Goal: Information Seeking & Learning: Learn about a topic

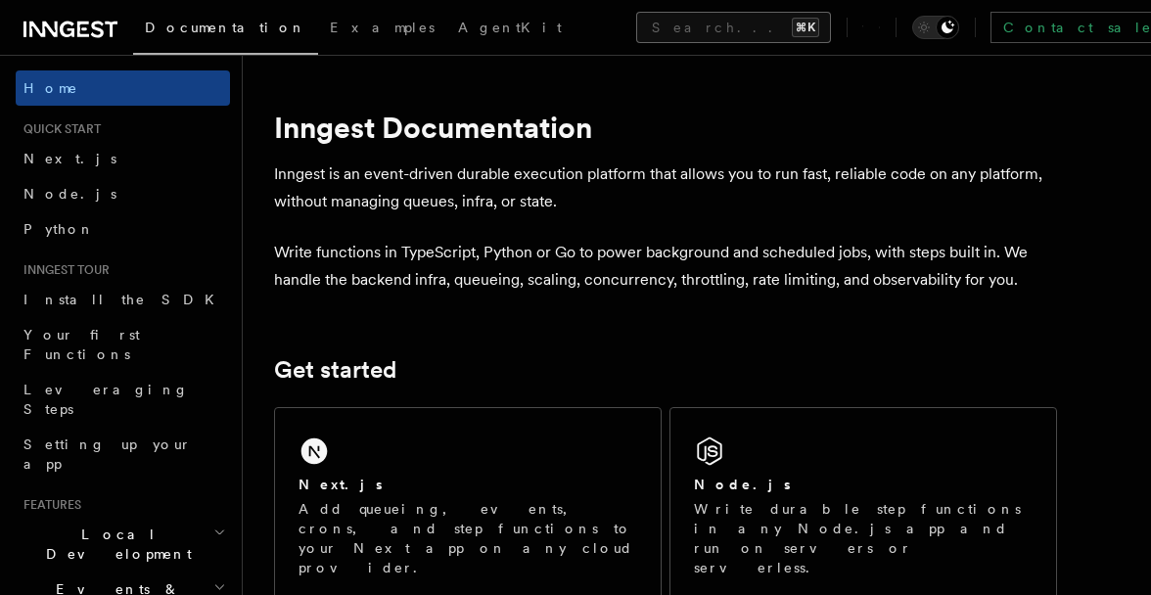
click at [671, 26] on button "Search... ⌘K" at bounding box center [733, 27] width 195 height 31
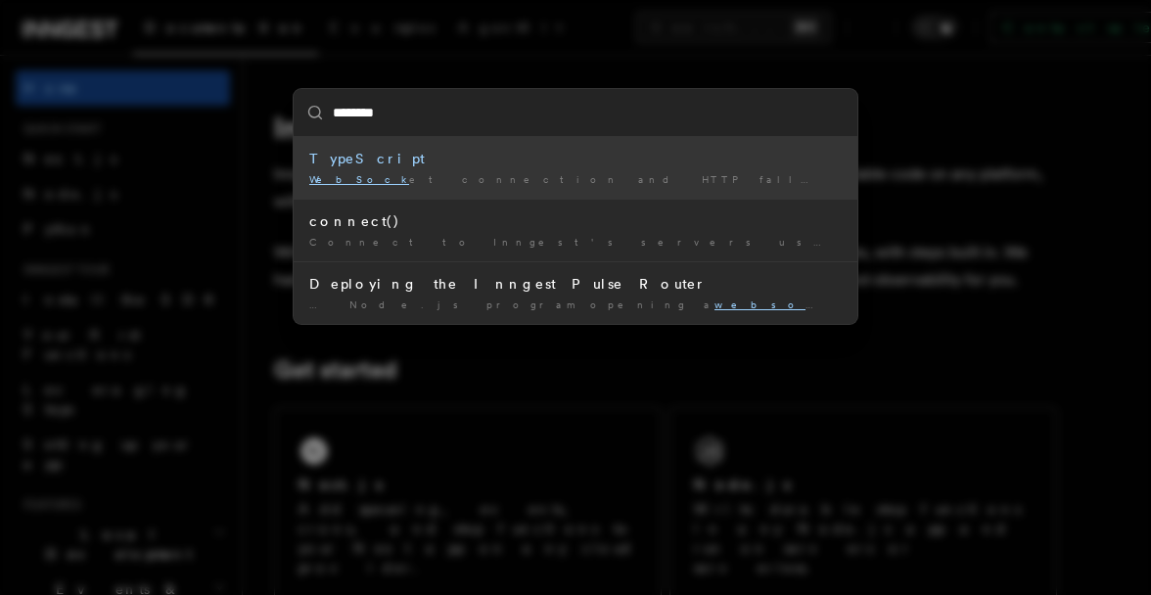
type input "*********"
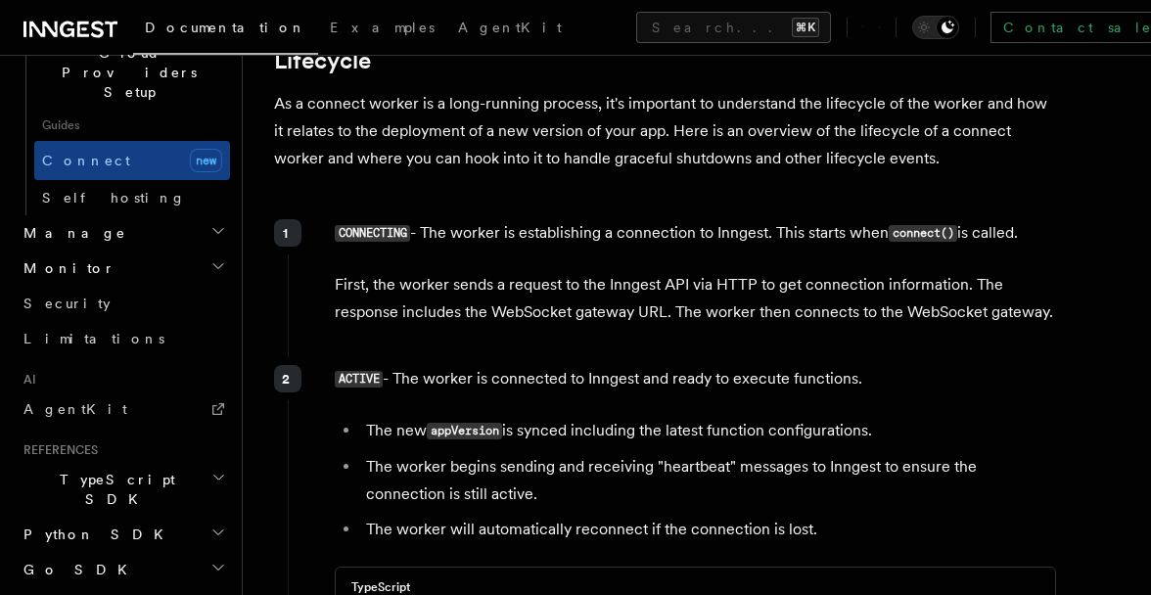
scroll to position [4668, 0]
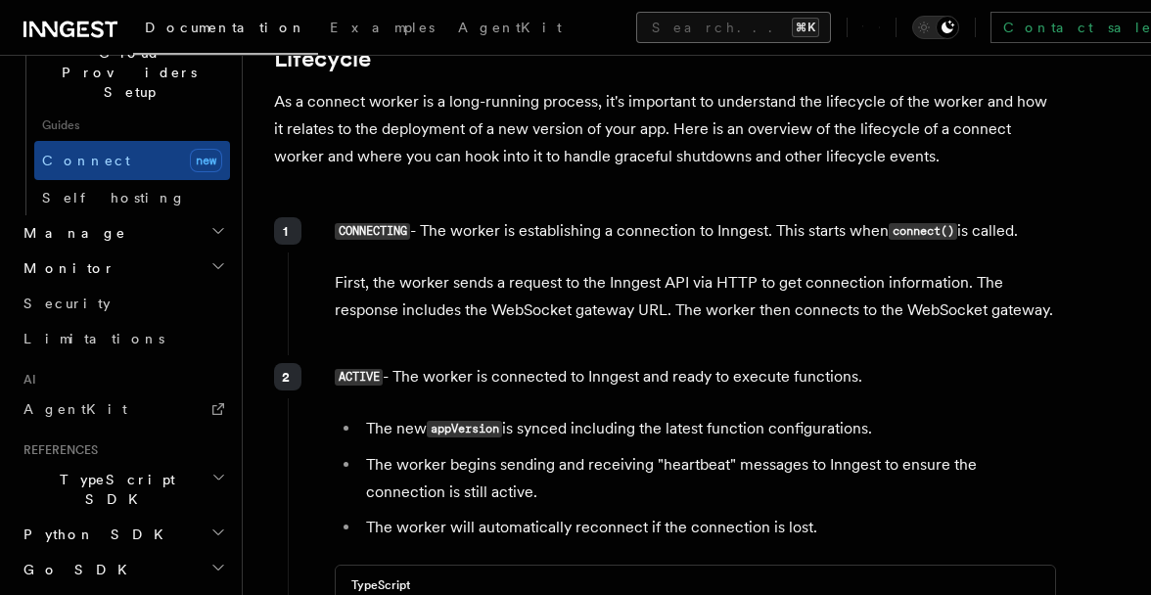
click at [636, 39] on button "Search... ⌘K" at bounding box center [733, 27] width 195 height 31
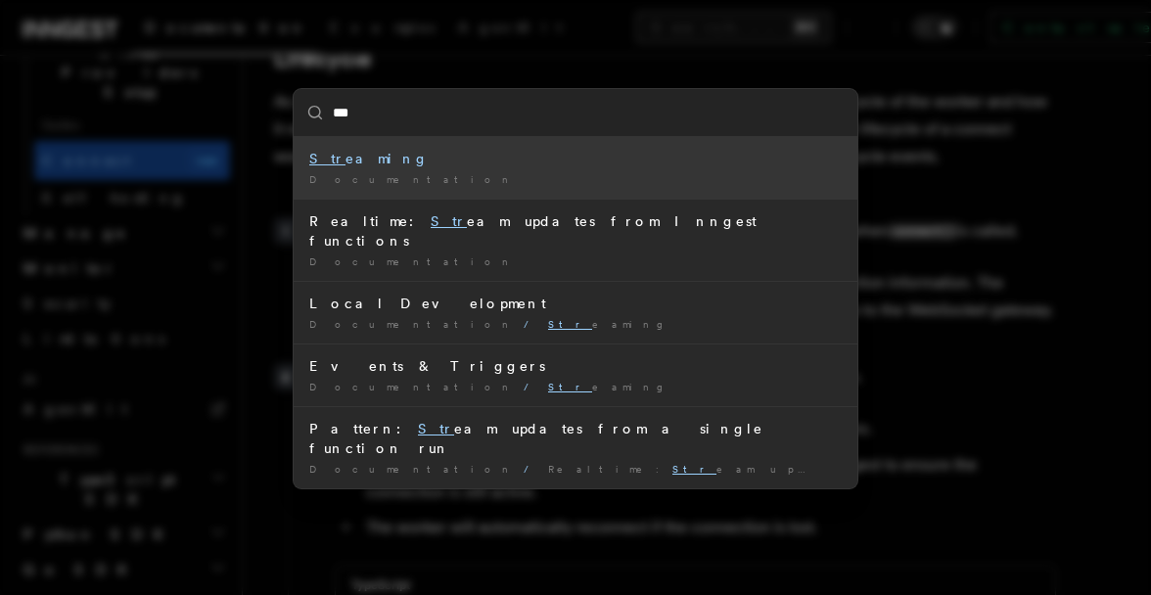
type input "****"
click at [403, 152] on div "Stre aming" at bounding box center [575, 159] width 532 height 20
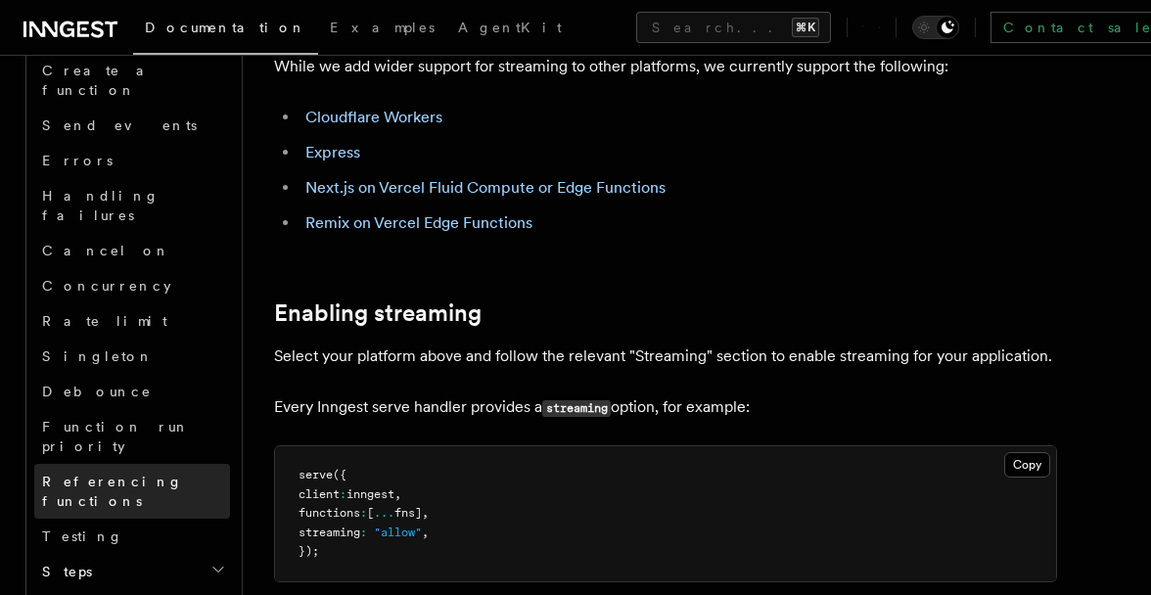
scroll to position [1489, 0]
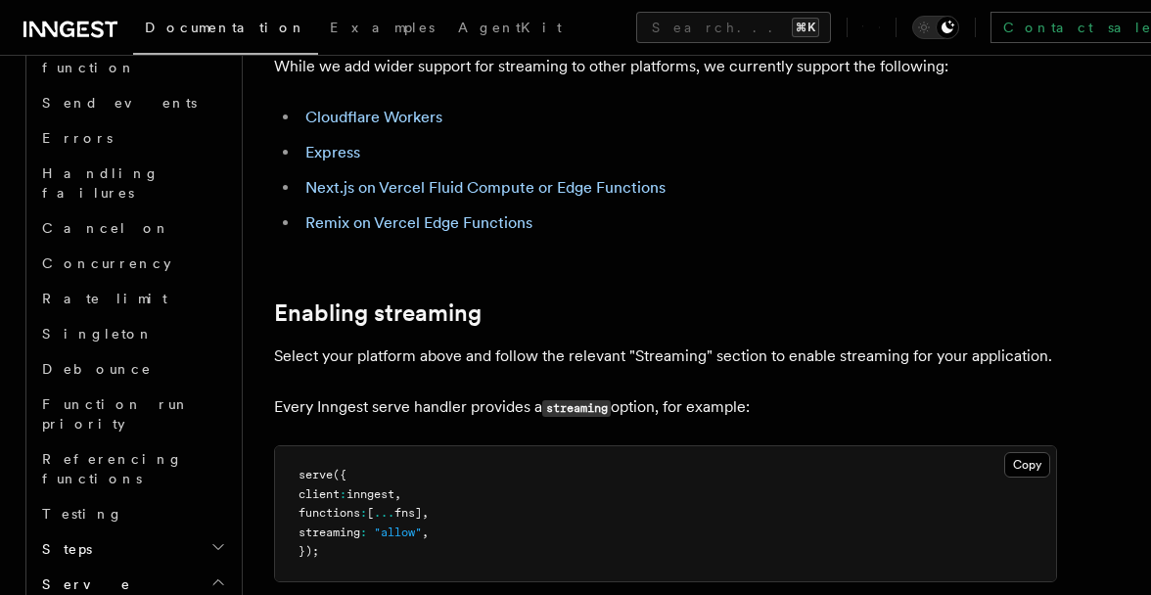
click at [64, 575] on span "Serve" at bounding box center [82, 585] width 97 height 20
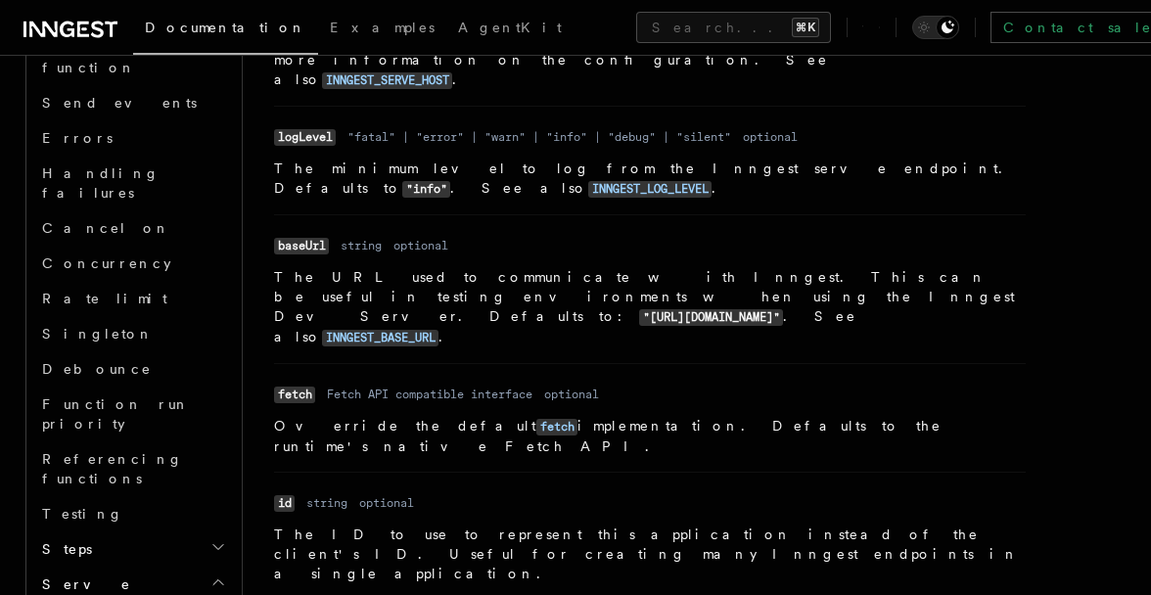
scroll to position [1562, 0]
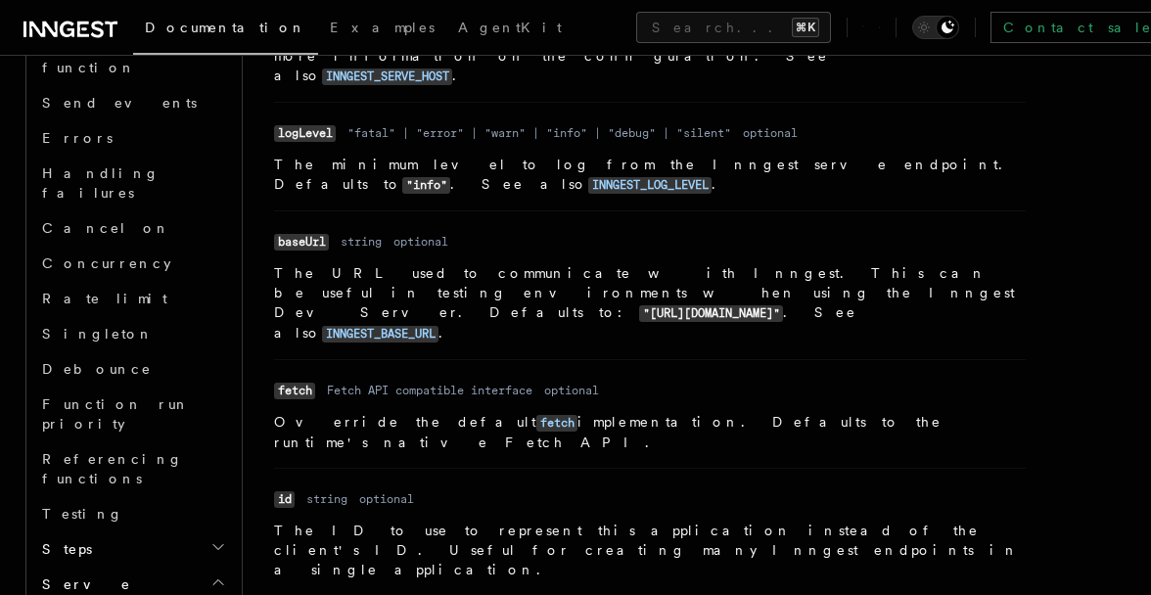
scroll to position [206, 0]
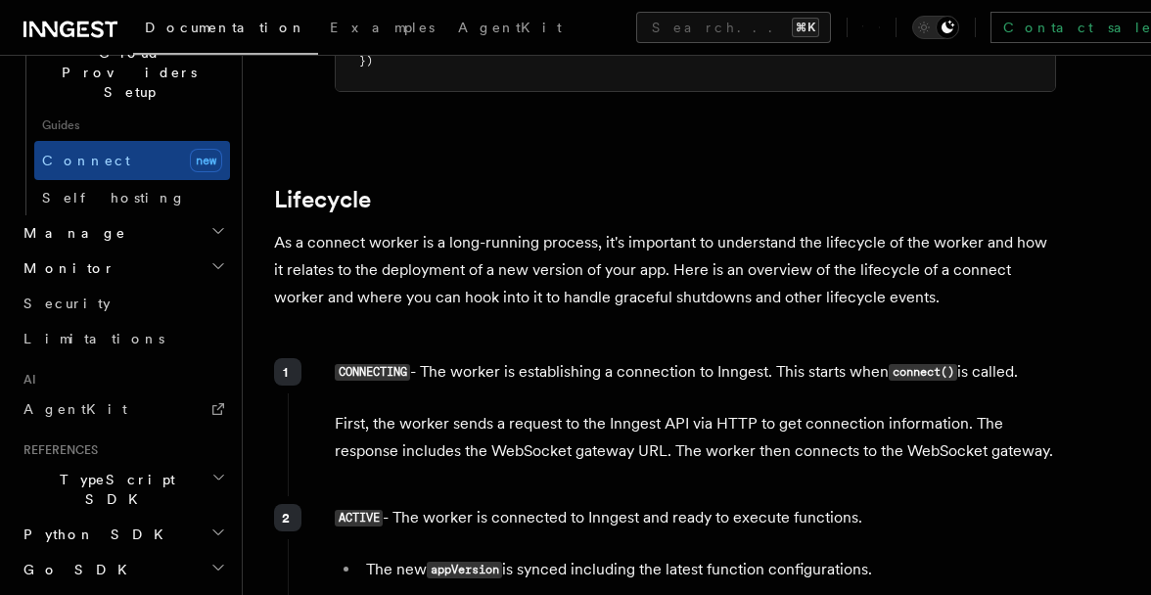
scroll to position [4523, 0]
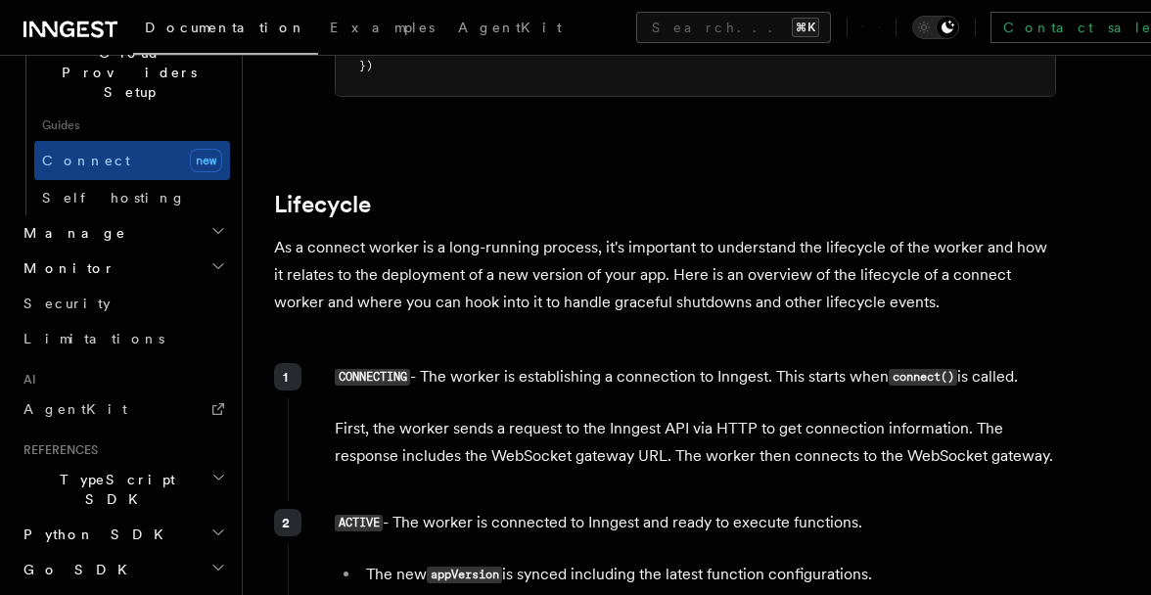
scroll to position [971, 0]
